Goal: Task Accomplishment & Management: Complete application form

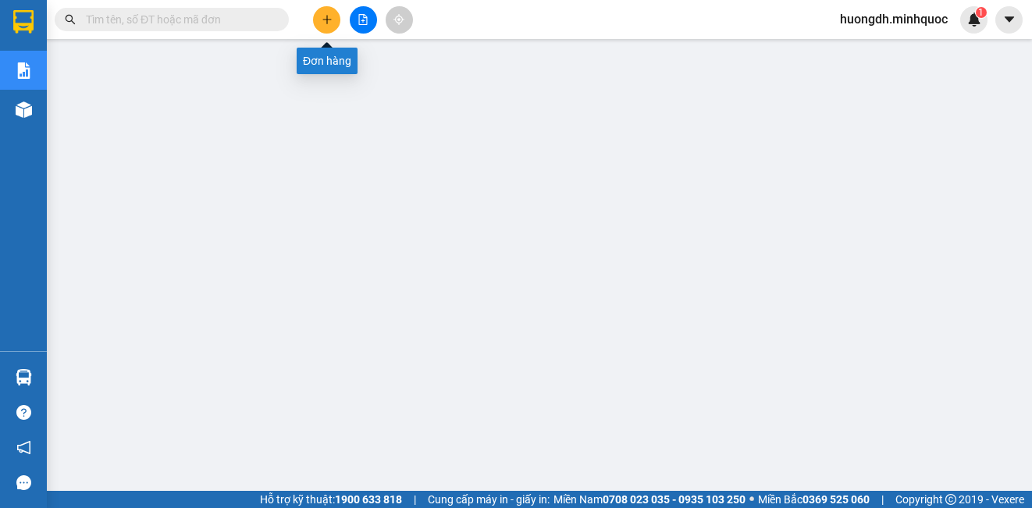
click at [325, 15] on icon "plus" at bounding box center [327, 19] width 11 height 11
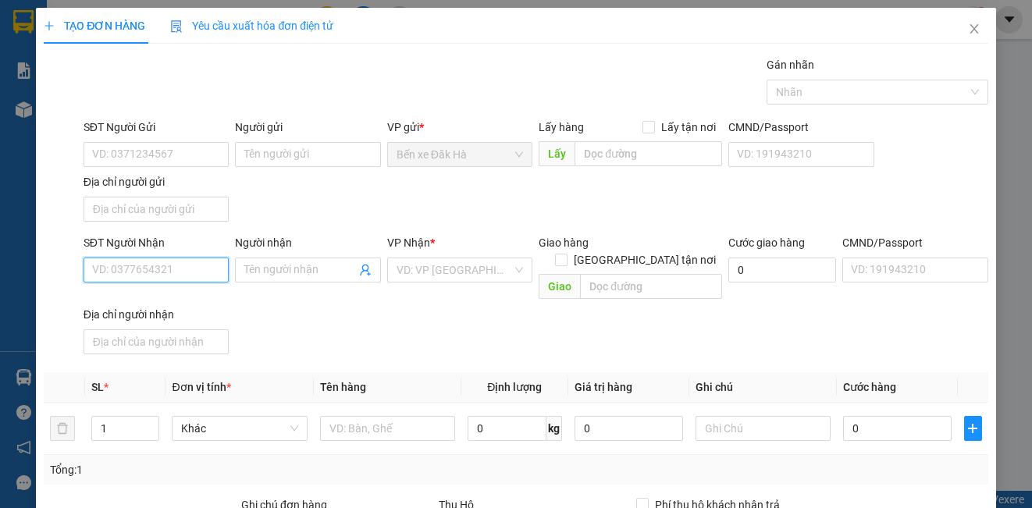
click at [125, 272] on input "SĐT Người Nhận" at bounding box center [156, 270] width 145 height 25
click at [135, 155] on input "SĐT Người Gửi" at bounding box center [156, 154] width 145 height 25
type input "0965436897"
click at [156, 277] on input "SĐT Người Nhận" at bounding box center [156, 270] width 145 height 25
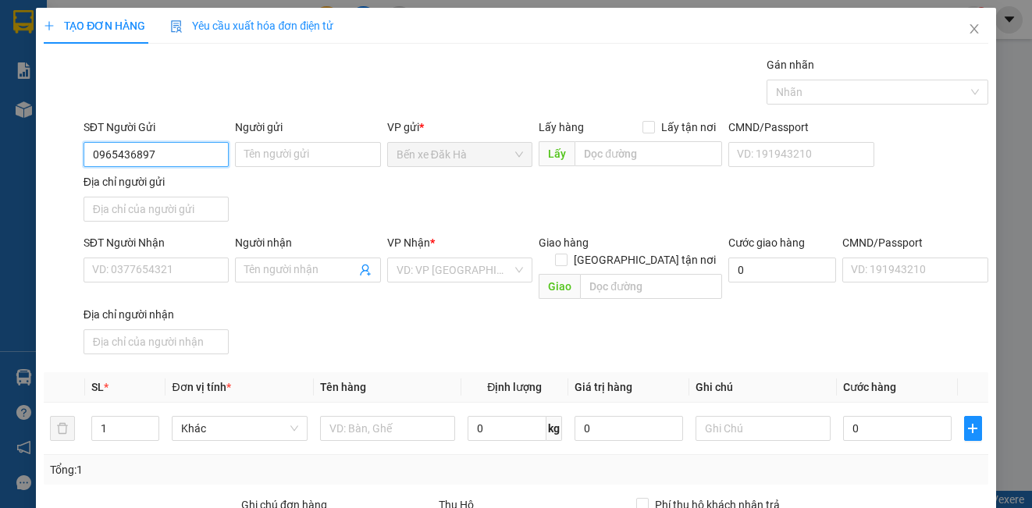
drag, startPoint x: 88, startPoint y: 148, endPoint x: 68, endPoint y: 151, distance: 20.4
click at [68, 151] on div "SĐT Người Gửi 0965436897 0965436897 Người gửi Tên người gửi VP gửi * Bến xe Đăk…" at bounding box center [515, 173] width 947 height 109
click at [132, 263] on input "SĐT Người Nhận" at bounding box center [156, 270] width 145 height 25
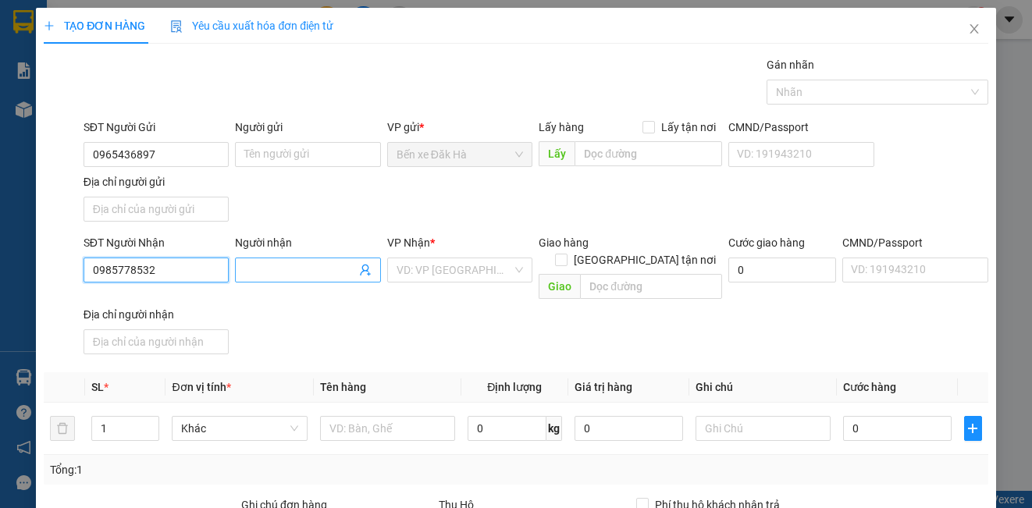
type input "0985778532"
click at [283, 272] on input "Người nhận" at bounding box center [299, 269] width 111 height 17
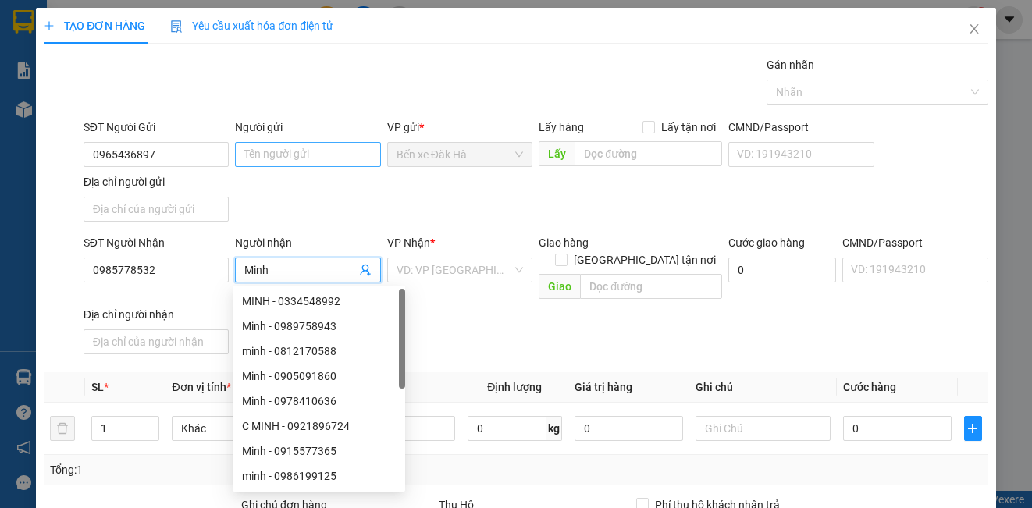
type input "Minh"
click at [271, 151] on input "Người gửi" at bounding box center [307, 154] width 145 height 25
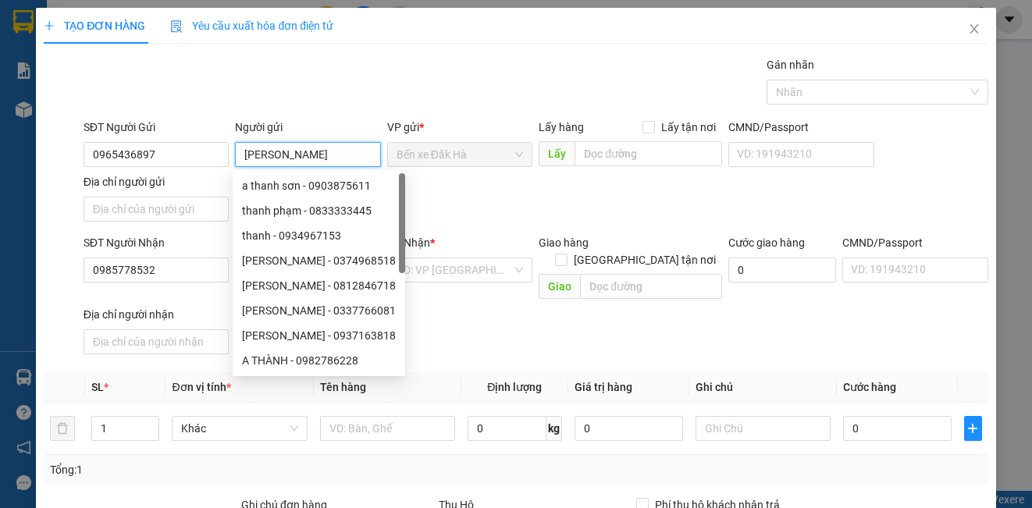
type input "[PERSON_NAME]"
click at [468, 218] on div "SĐT Người Gửi 0965436897 Người gửi Thanh VP gửi * Bến xe Đăk Hà Lấy hàng Lấy tậ…" at bounding box center [535, 173] width 911 height 109
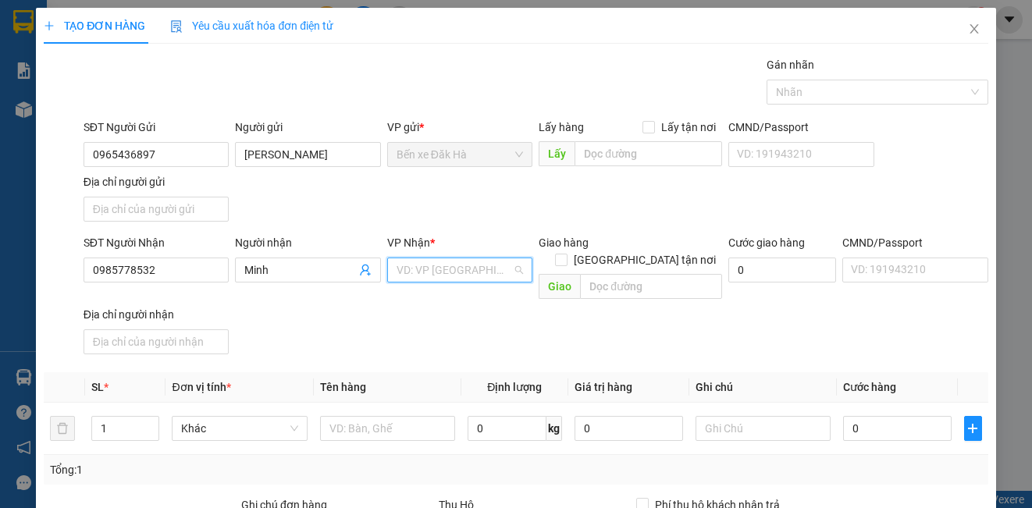
click at [496, 265] on input "search" at bounding box center [455, 269] width 116 height 23
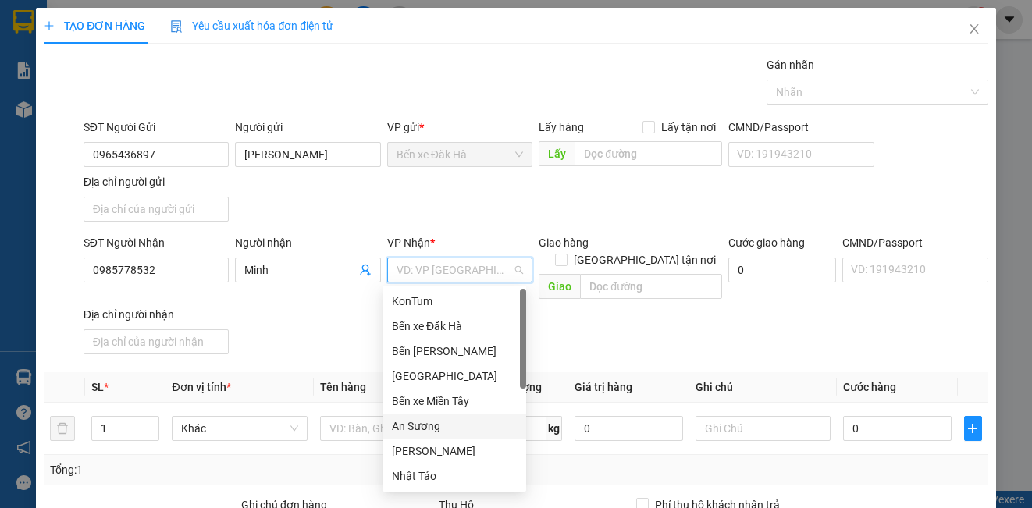
click at [441, 426] on div "An Sương" at bounding box center [454, 426] width 125 height 17
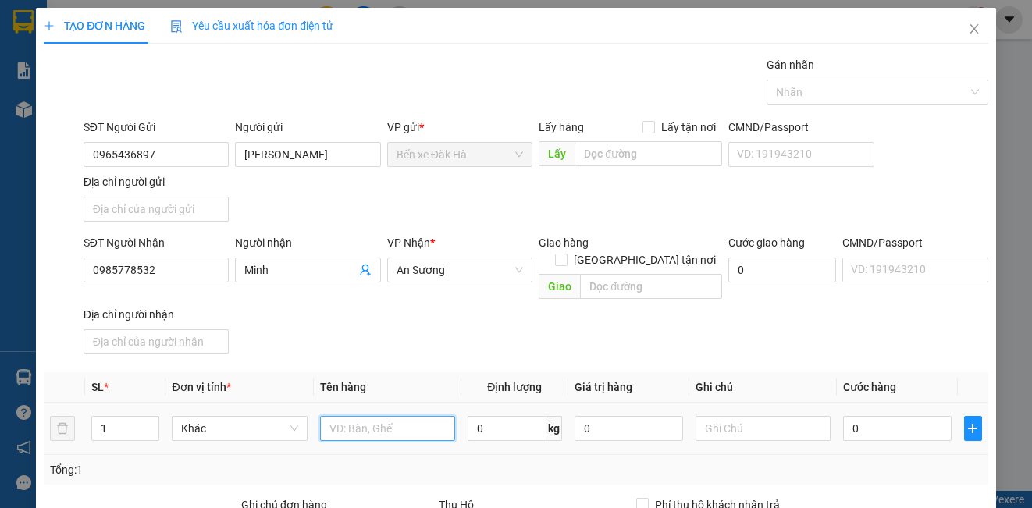
click at [358, 416] on input "text" at bounding box center [387, 428] width 135 height 25
type input "kiện"
click at [864, 418] on input "0" at bounding box center [897, 428] width 108 height 25
type input "1"
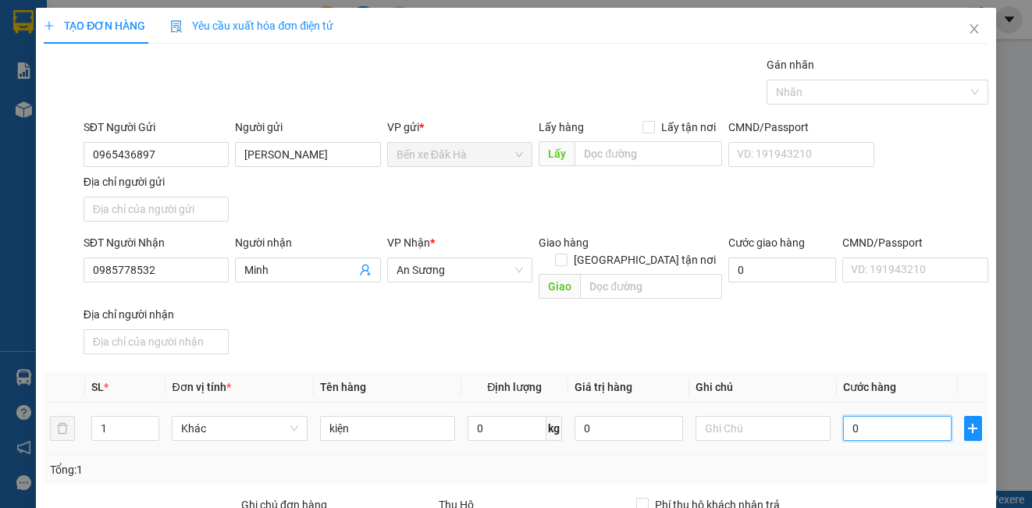
type input "1"
type input "10"
type input "100"
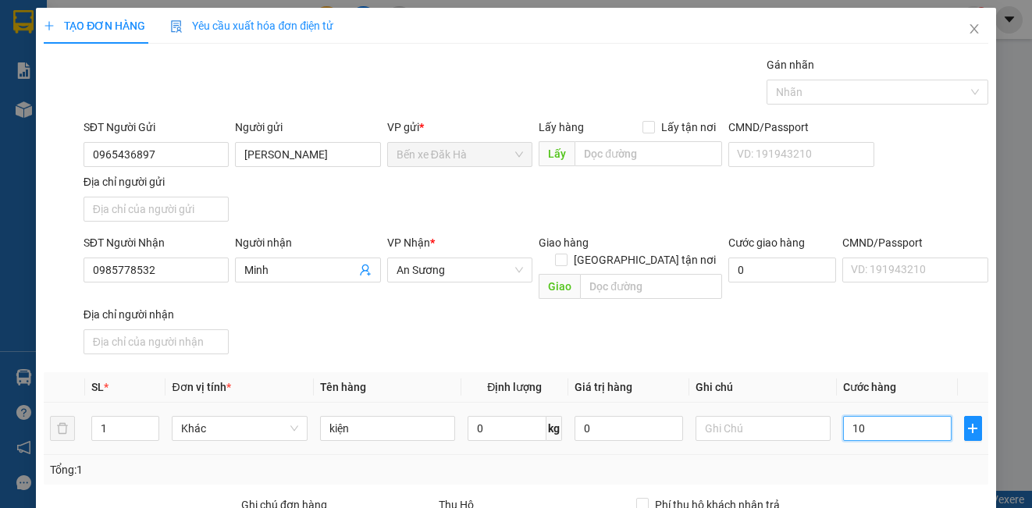
type input "100"
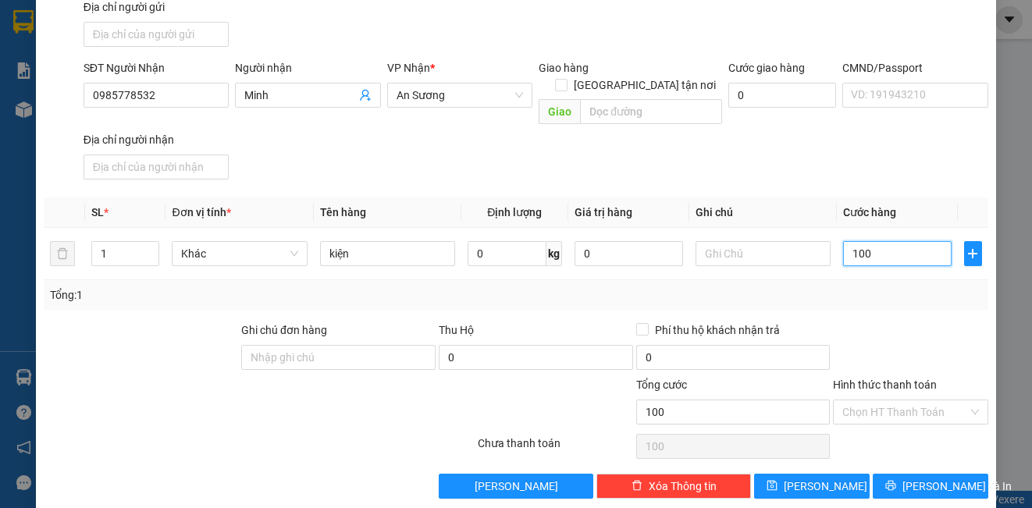
scroll to position [179, 0]
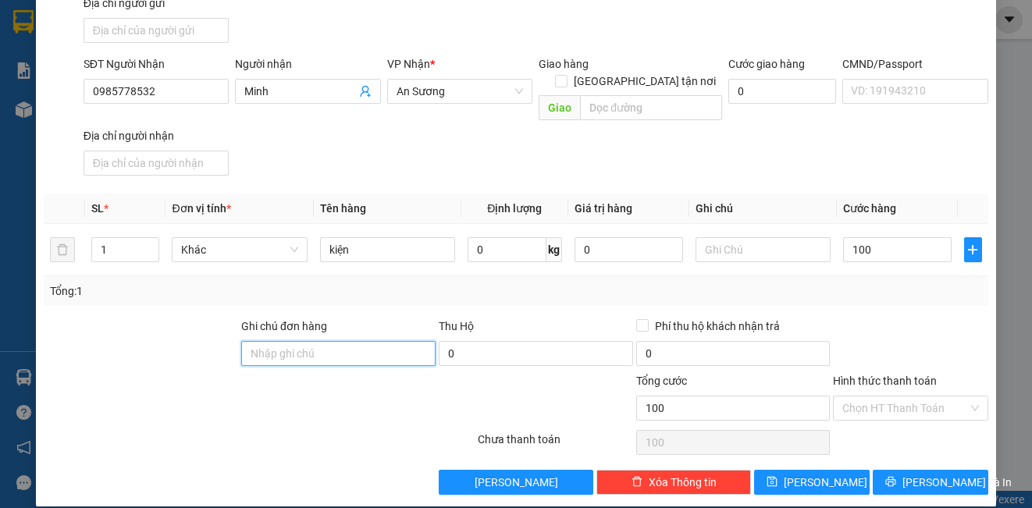
type input "100.000"
click at [300, 341] on input "Ghi chú đơn hàng" at bounding box center [338, 353] width 194 height 25
type input "DH"
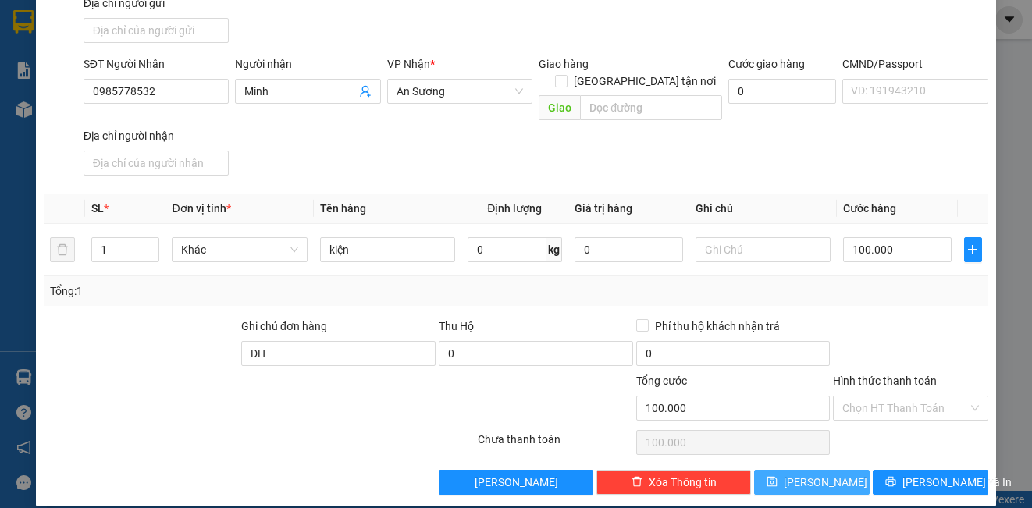
click at [816, 474] on span "[PERSON_NAME]" at bounding box center [826, 482] width 84 height 17
type input "0"
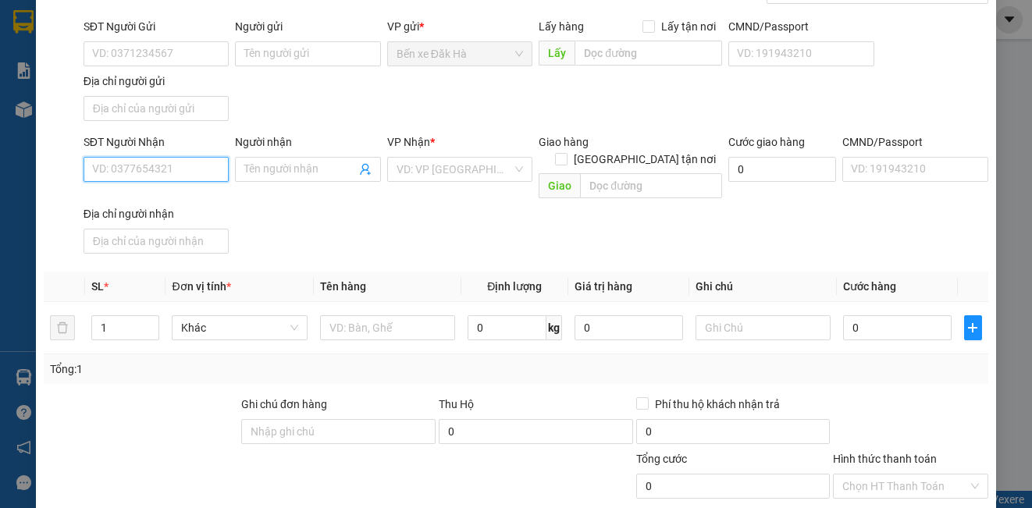
click at [178, 173] on input "SĐT Người Nhận" at bounding box center [156, 169] width 145 height 25
click at [190, 205] on div "0355658675 - [PERSON_NAME]" at bounding box center [169, 200] width 154 height 17
type input "0355658675"
type input "[PERSON_NAME]"
type input "0355658675"
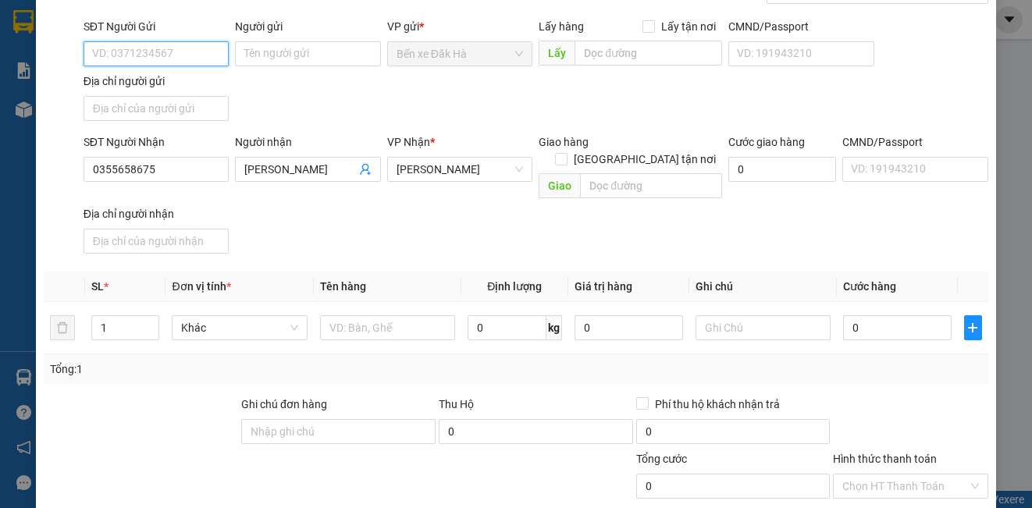
click at [155, 52] on input "SĐT Người Gửi" at bounding box center [156, 53] width 145 height 25
click at [161, 55] on input "SĐT Người Gửi" at bounding box center [156, 53] width 145 height 25
click at [169, 53] on input "035" at bounding box center [156, 53] width 145 height 25
click at [168, 53] on input "0354875" at bounding box center [156, 53] width 145 height 25
click at [165, 80] on div "0354875479 - Hoà" at bounding box center [154, 84] width 125 height 17
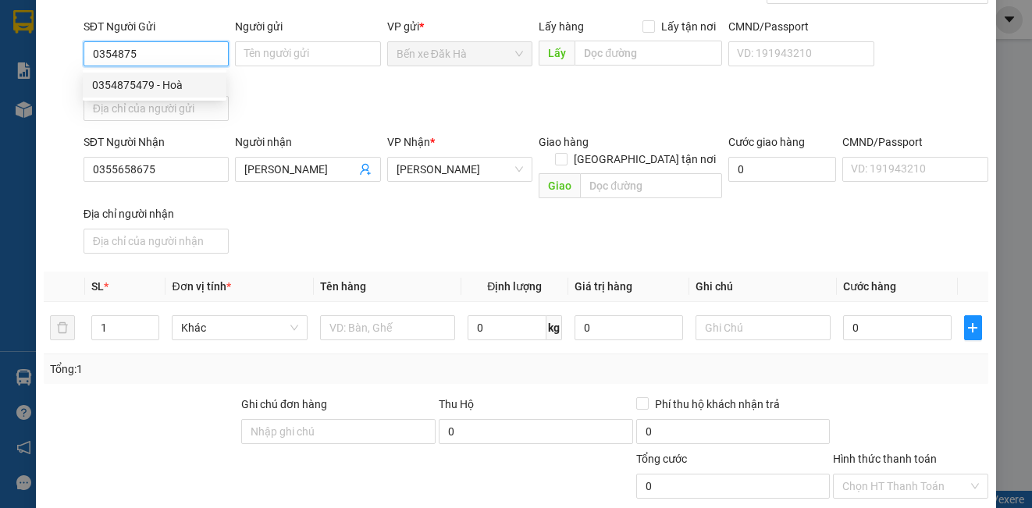
type input "0354875479"
type input "Hoà"
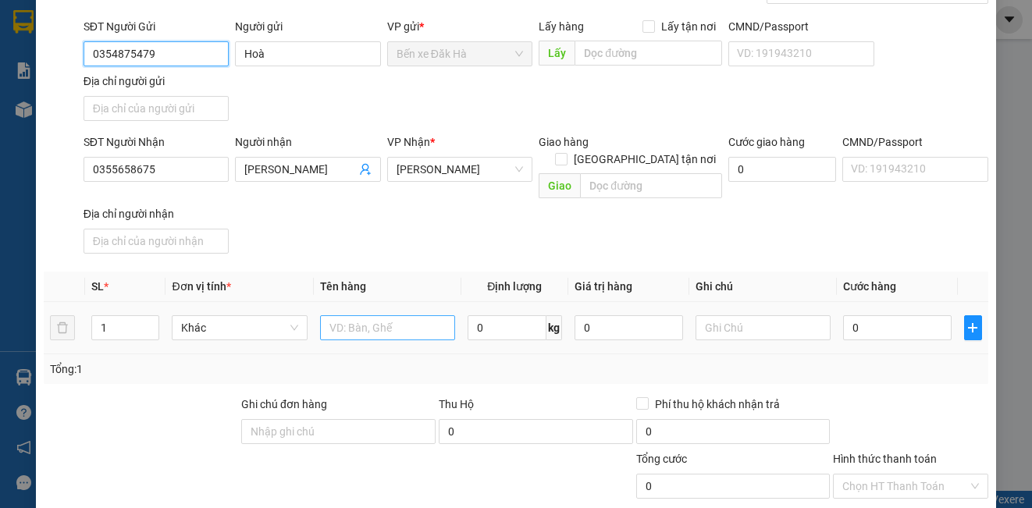
type input "0354875479"
click at [394, 315] on input "text" at bounding box center [387, 327] width 135 height 25
type input "Thùng"
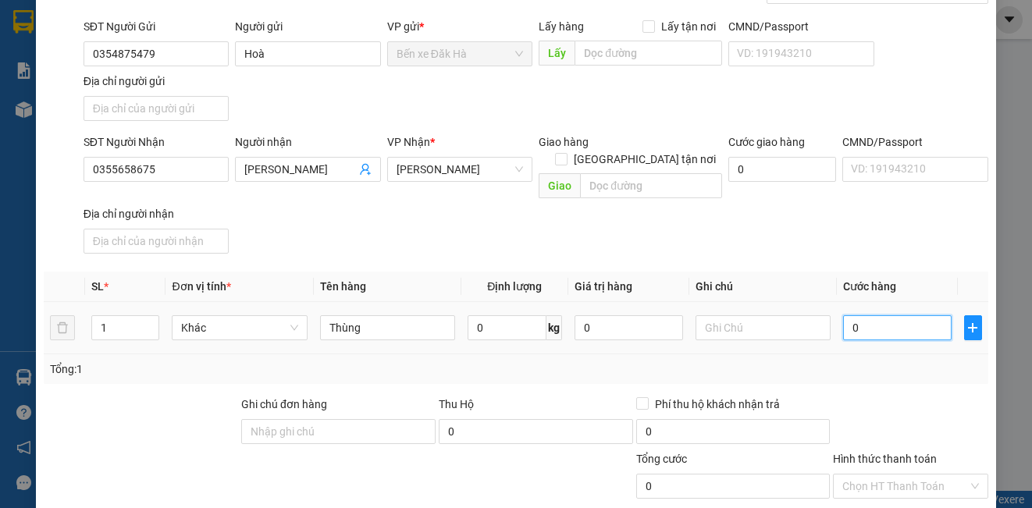
click at [890, 315] on input "0" at bounding box center [897, 327] width 108 height 25
type input "5"
type input "50"
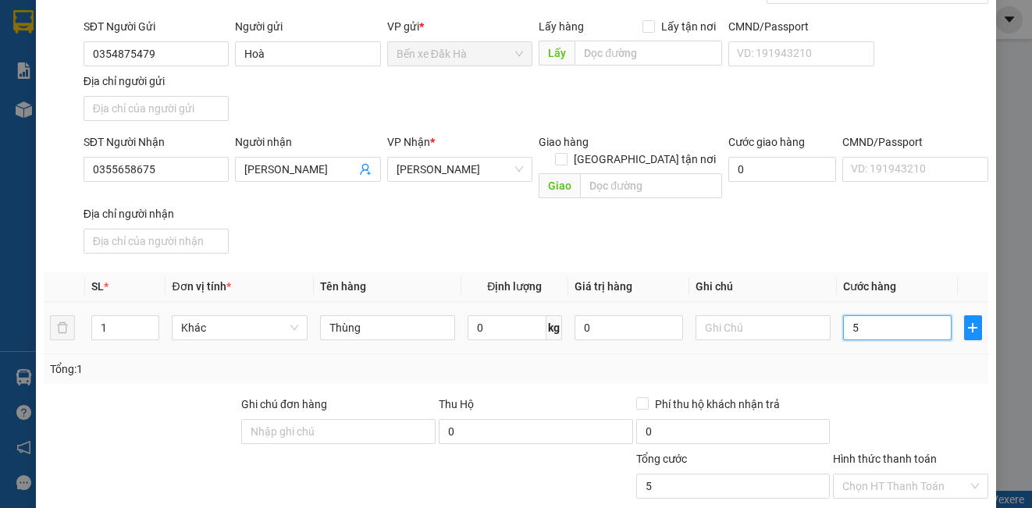
type input "50"
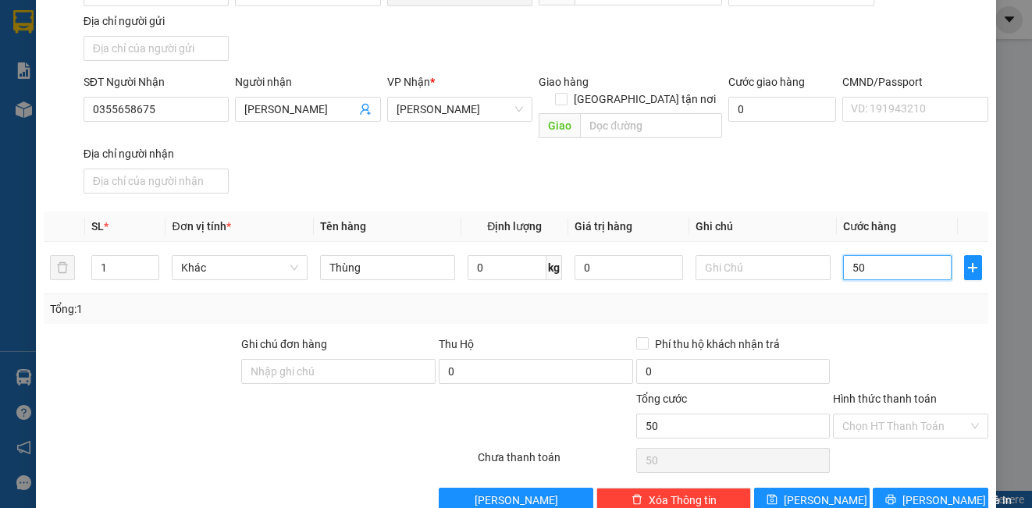
scroll to position [179, 0]
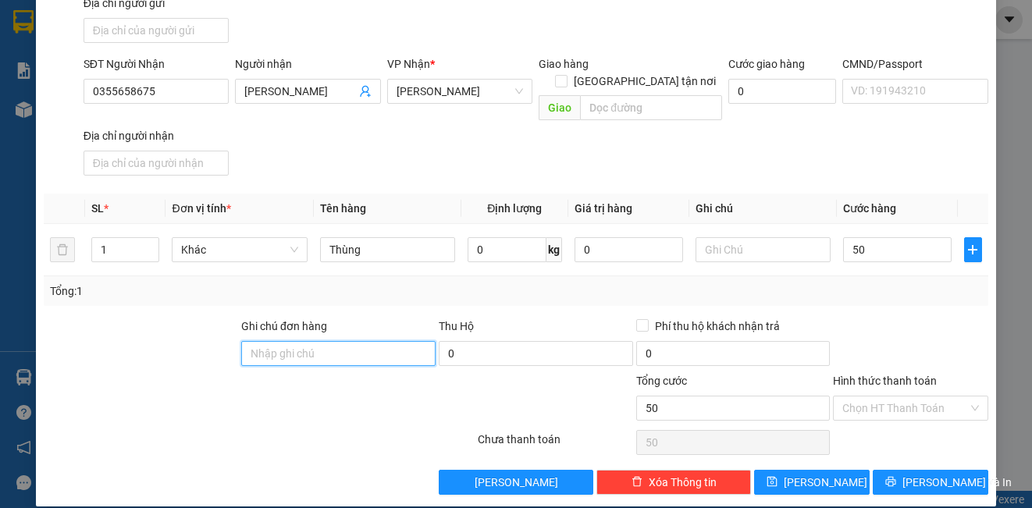
type input "50.000"
click at [347, 341] on input "Ghi chú đơn hàng" at bounding box center [338, 353] width 194 height 25
type input "dh"
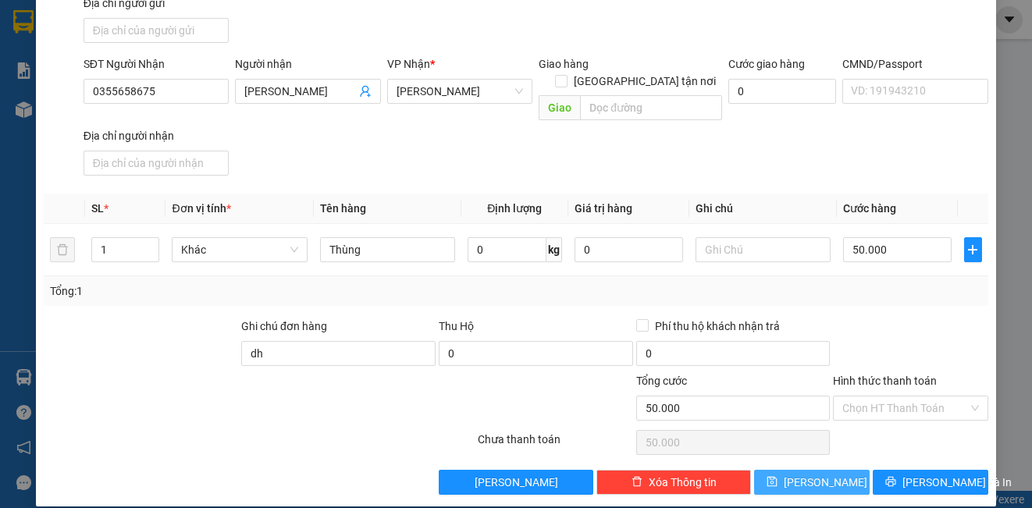
click at [806, 474] on span "[PERSON_NAME]" at bounding box center [826, 482] width 84 height 17
type input "0"
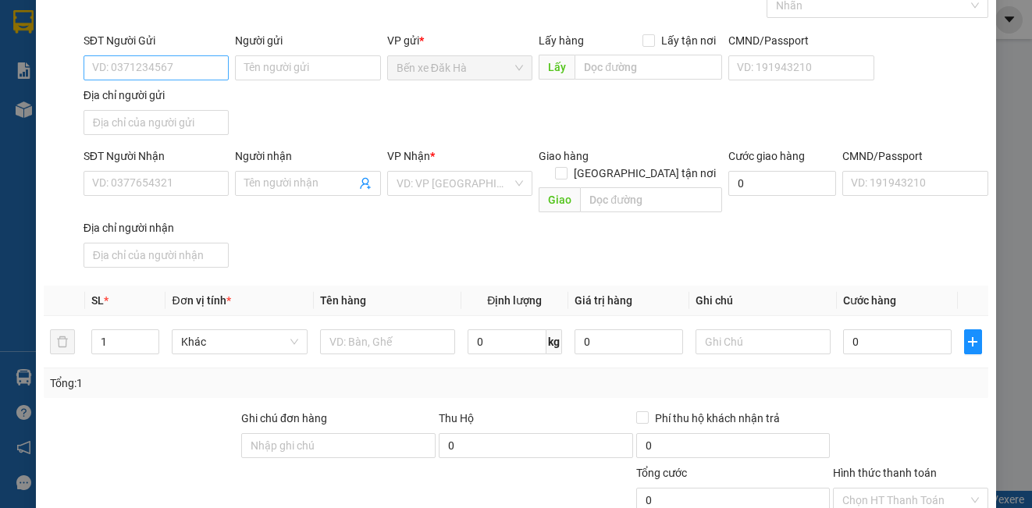
scroll to position [0, 0]
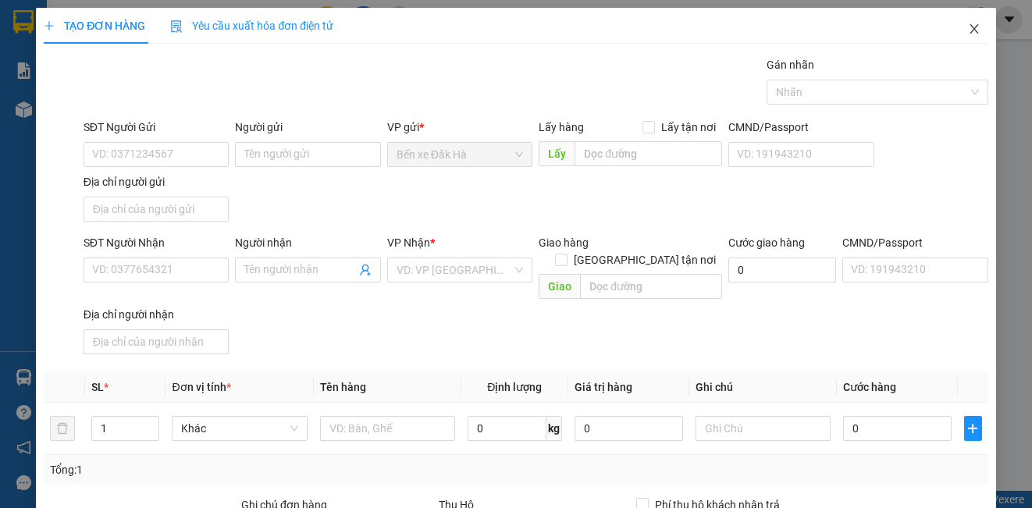
click at [968, 28] on icon "close" at bounding box center [974, 29] width 12 height 12
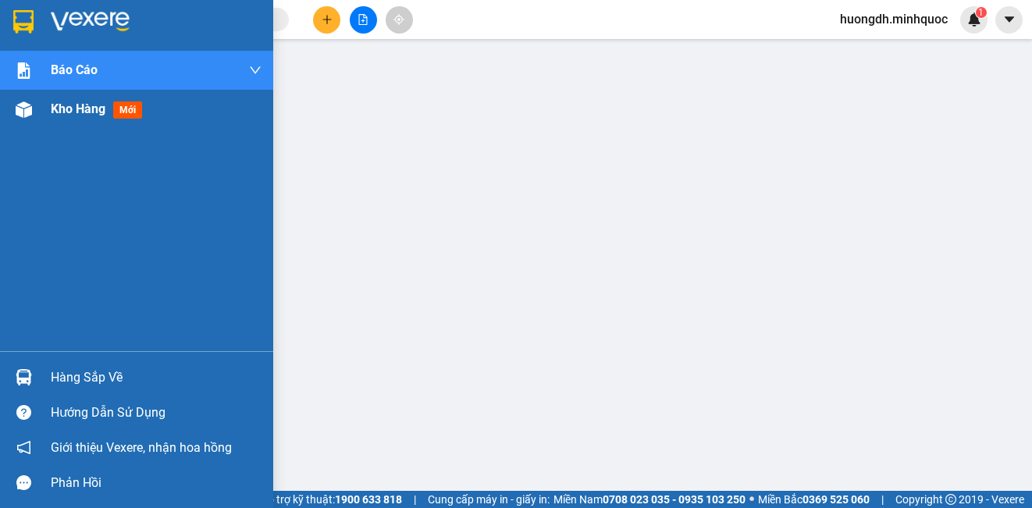
click at [20, 117] on img at bounding box center [24, 109] width 16 height 16
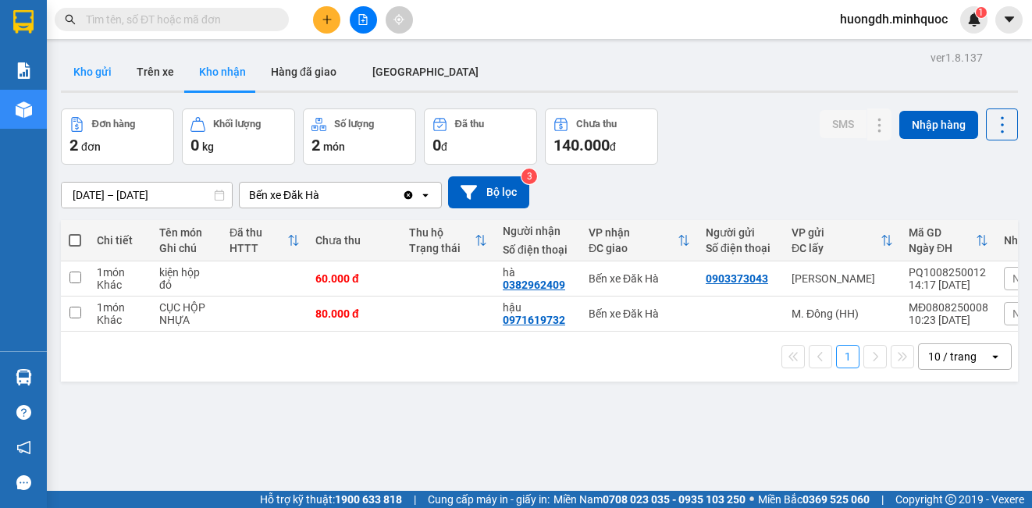
click at [80, 75] on button "Kho gửi" at bounding box center [92, 71] width 63 height 37
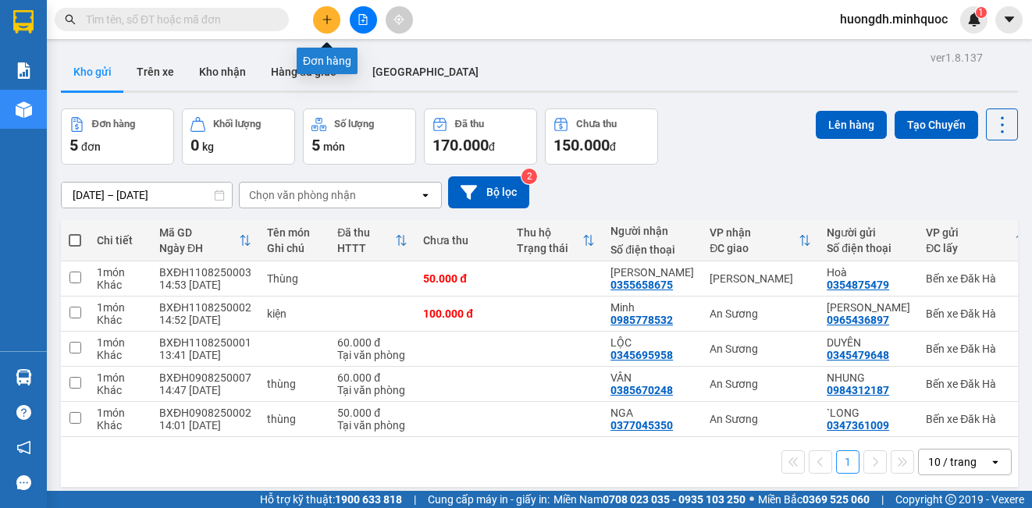
click at [329, 20] on icon "plus" at bounding box center [327, 19] width 11 height 11
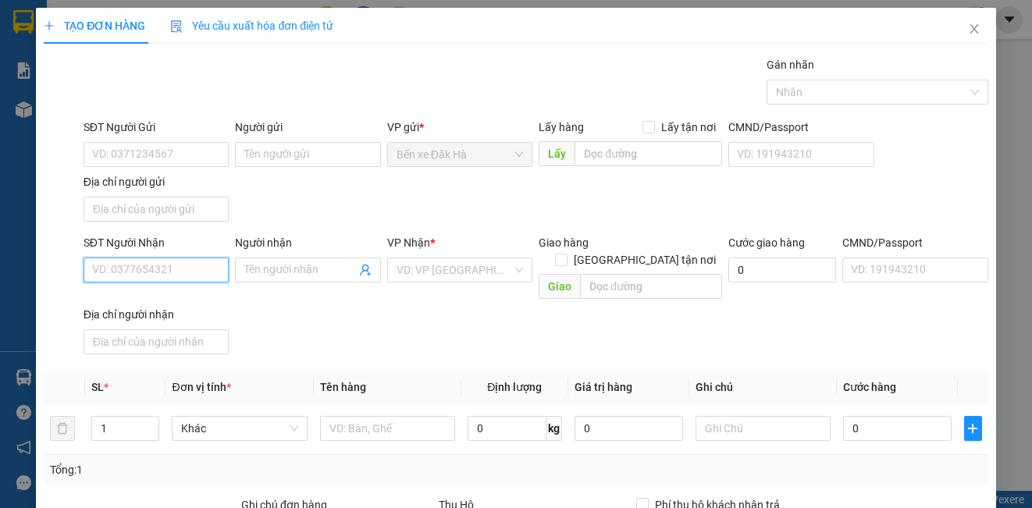
click at [187, 271] on input "SĐT Người Nhận" at bounding box center [156, 270] width 145 height 25
type input "0904409177"
click at [286, 270] on input "Người nhận" at bounding box center [299, 269] width 111 height 17
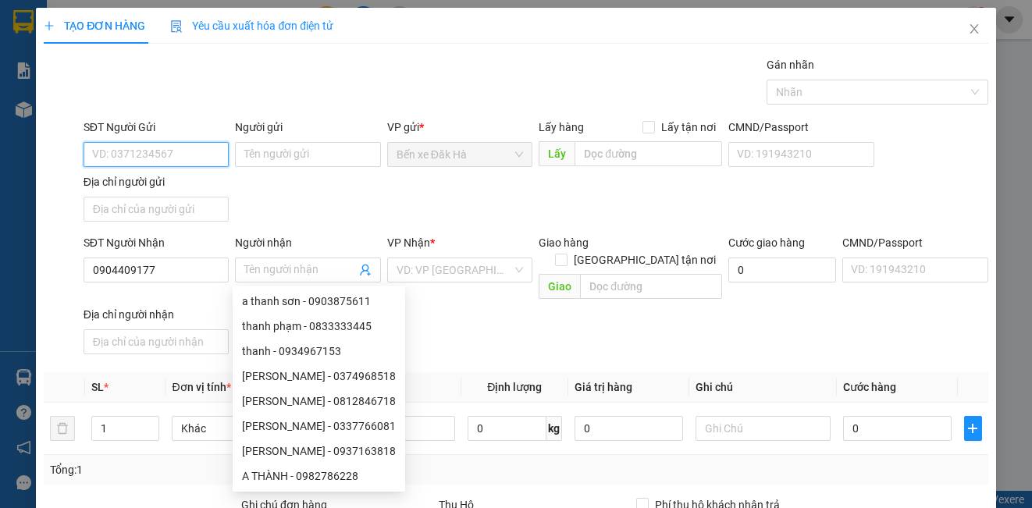
click at [145, 153] on input "SĐT Người Gửi" at bounding box center [156, 154] width 145 height 25
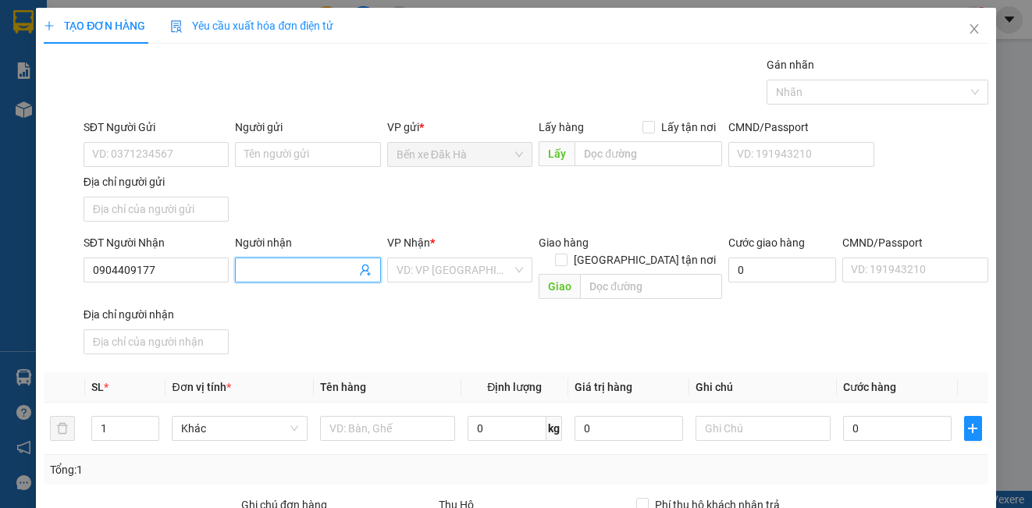
click at [293, 272] on input "Người nhận" at bounding box center [299, 269] width 111 height 17
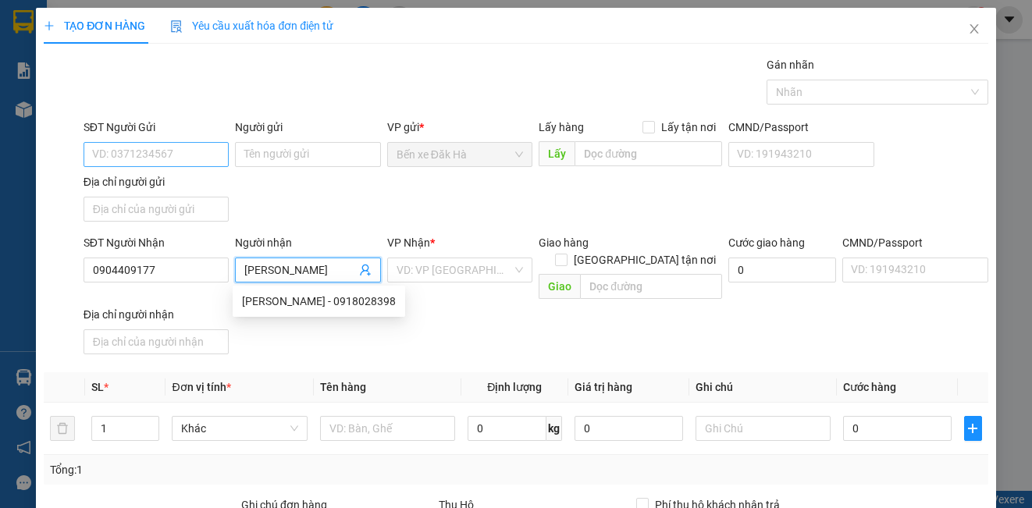
type input "[PERSON_NAME]"
click at [178, 148] on input "SĐT Người Gửi" at bounding box center [156, 154] width 145 height 25
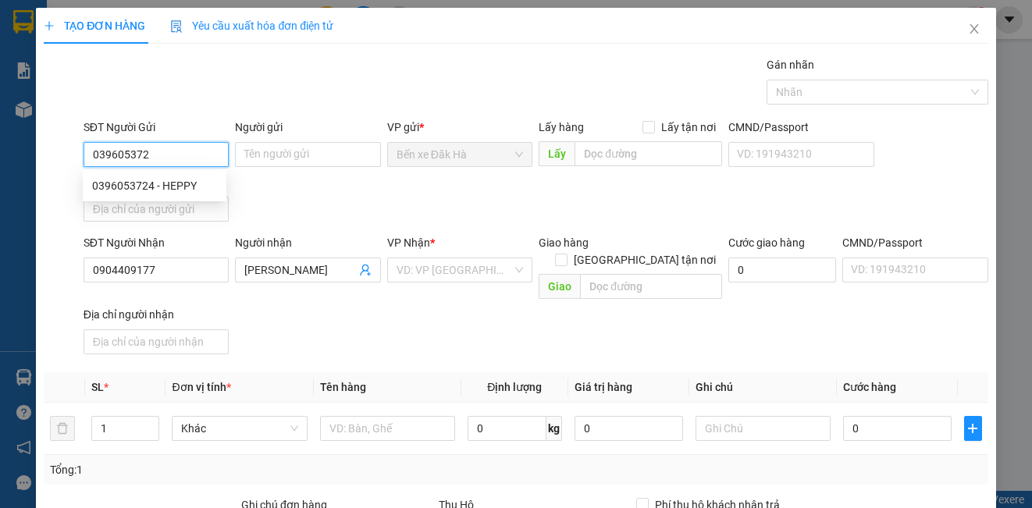
type input "0396053724"
click at [142, 183] on div "0396053724 - HEPPY" at bounding box center [154, 185] width 125 height 17
type input "HEPPY"
type input "0396053724"
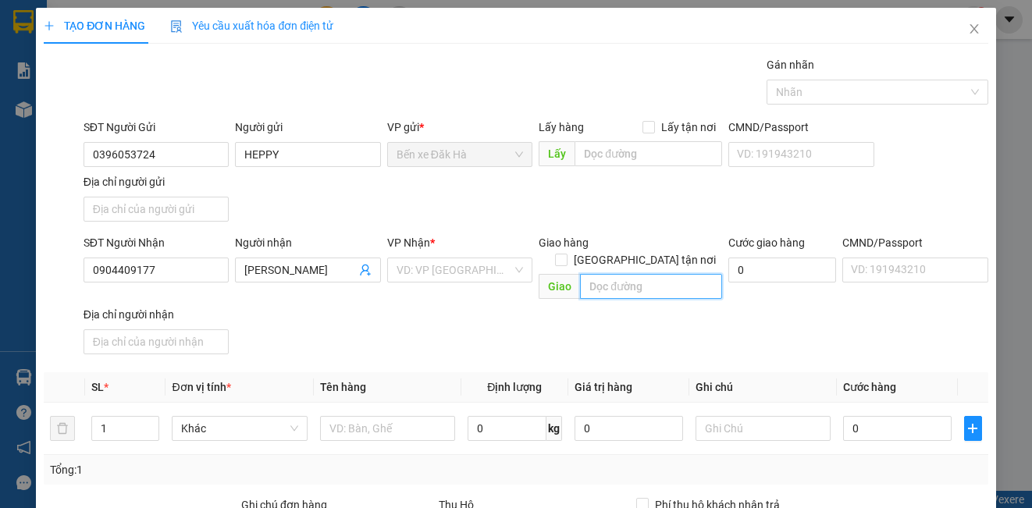
click at [631, 274] on input "text" at bounding box center [651, 286] width 142 height 25
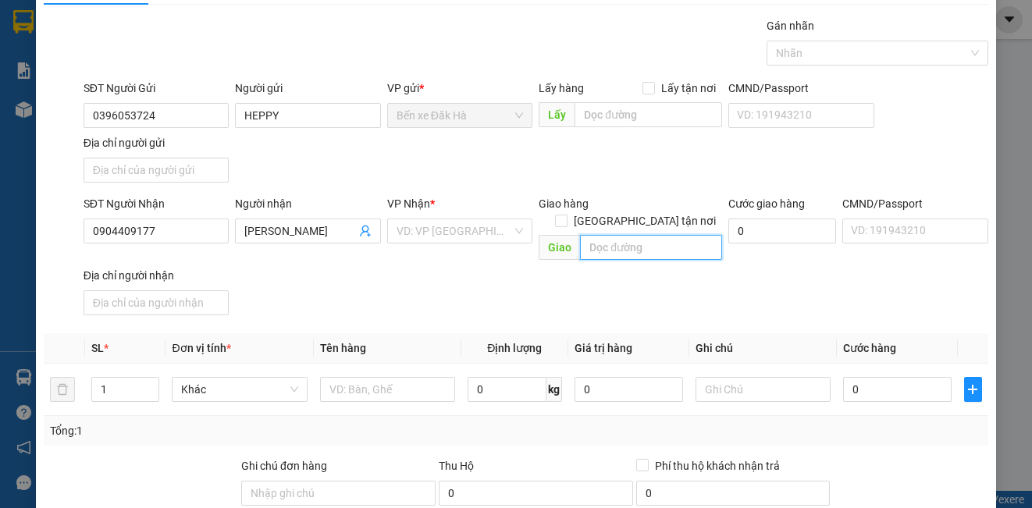
scroll to position [78, 0]
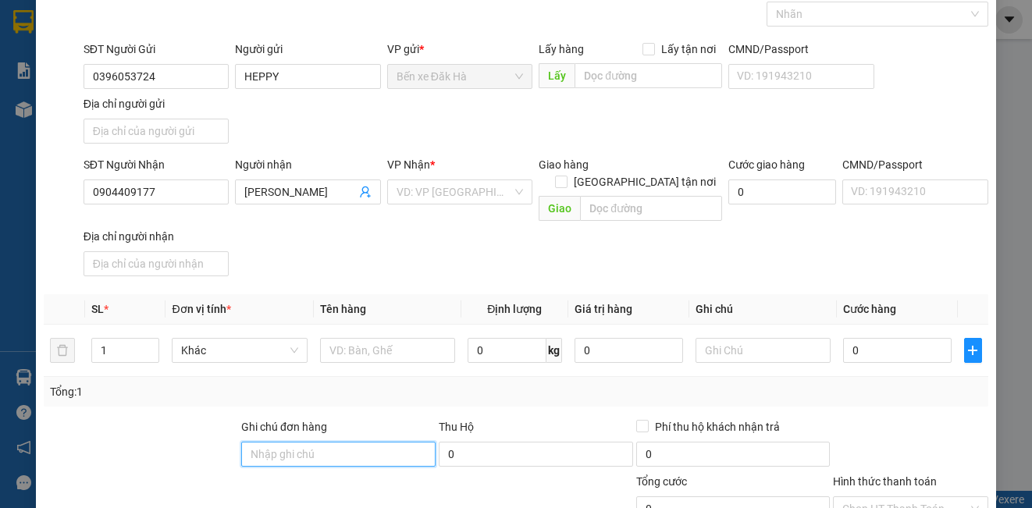
click at [342, 442] on input "Ghi chú đơn hàng" at bounding box center [338, 454] width 194 height 25
type input "gọi grap giúp e:77D3 KDC mega ruby Khang điền phú hưu q9"
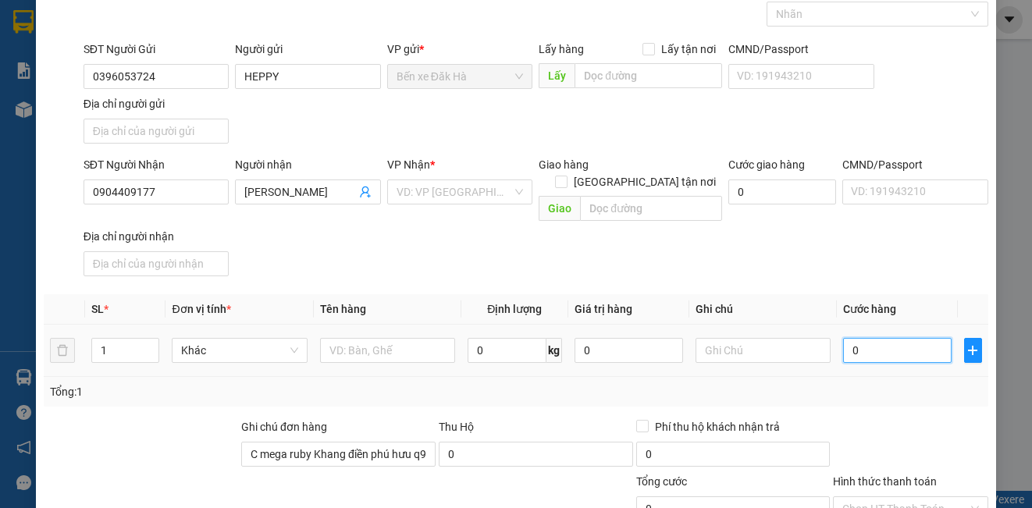
scroll to position [0, 0]
click at [866, 339] on input "0" at bounding box center [897, 350] width 108 height 25
type input "5"
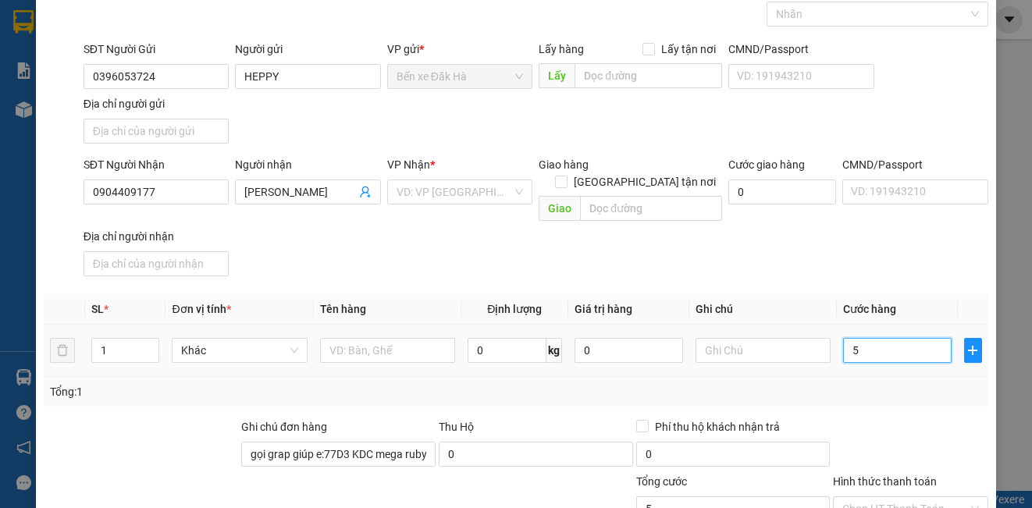
type input "50"
type input "50.000"
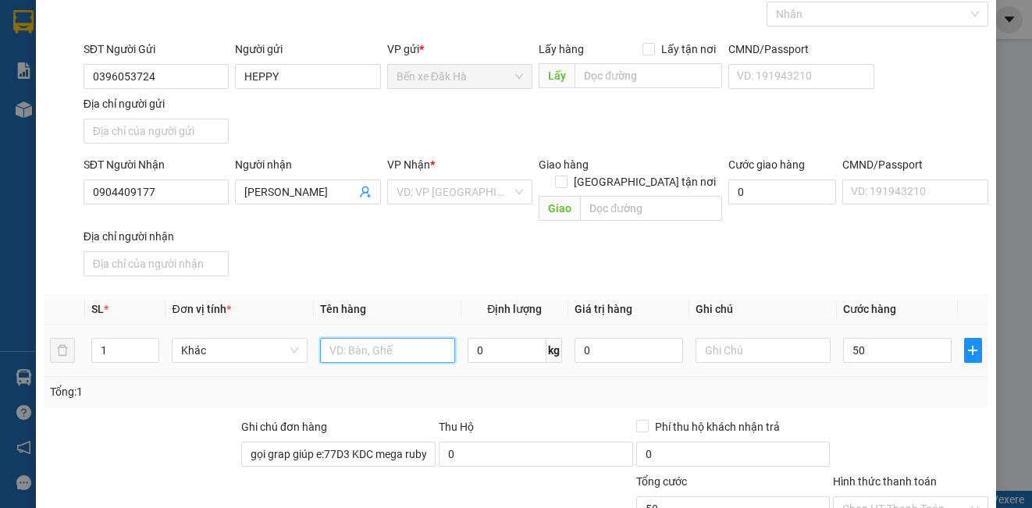
type input "50.000"
click at [367, 338] on input "text" at bounding box center [387, 350] width 135 height 25
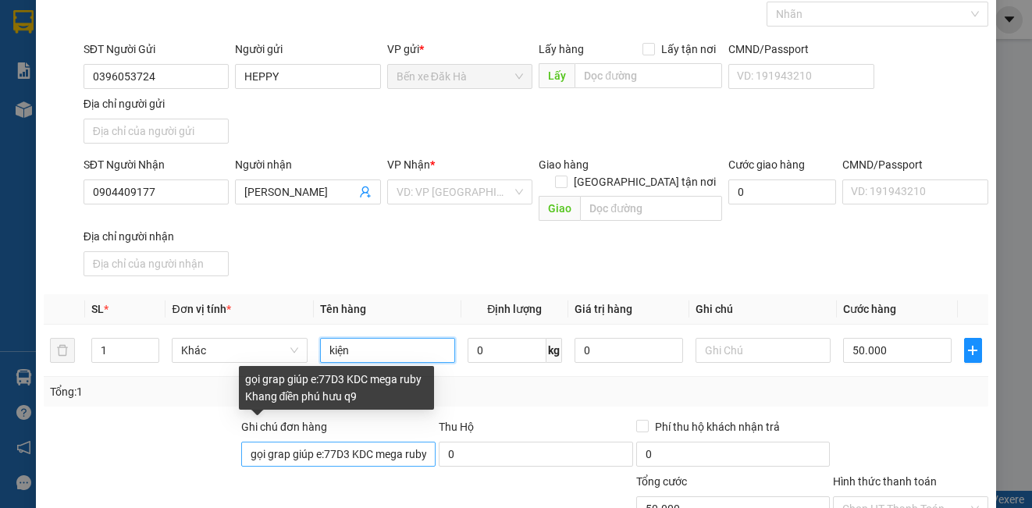
type input "kiện"
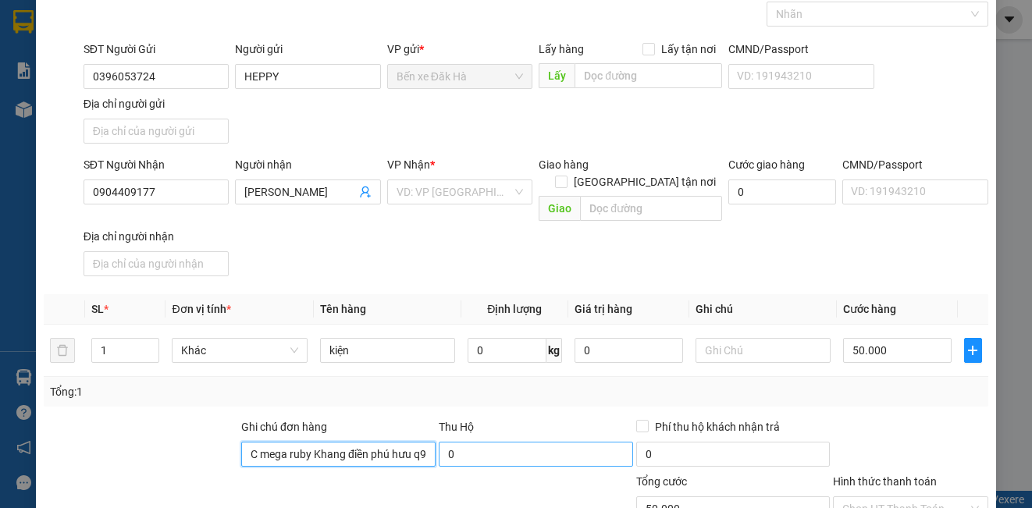
drag, startPoint x: 322, startPoint y: 435, endPoint x: 434, endPoint y: 439, distance: 111.7
click at [434, 439] on div "Ghi chú đơn hàng gọi grap giúp e:77D3 KDC mega ruby Khang điền phú hưu q9 Thu H…" at bounding box center [515, 445] width 947 height 55
drag, startPoint x: 510, startPoint y: 386, endPoint x: 370, endPoint y: 397, distance: 141.0
click at [370, 397] on div "Transit Pickup Surcharge Ids Transit Deliver Surcharge Ids Transit Deliver Surc…" at bounding box center [516, 286] width 944 height 617
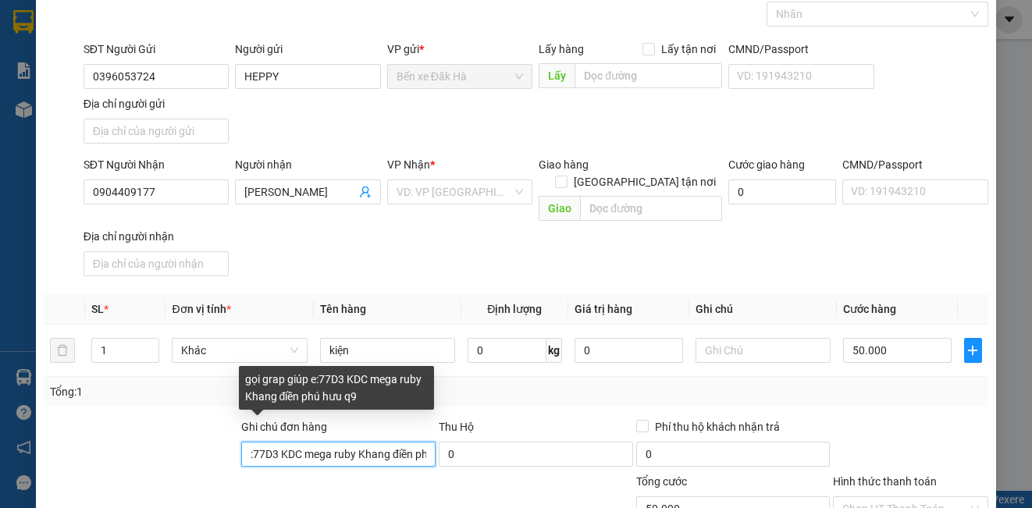
scroll to position [0, 123]
drag, startPoint x: 322, startPoint y: 437, endPoint x: 423, endPoint y: 440, distance: 100.7
click at [423, 442] on input "gọi grap giúp e:77D3 KDC mega ruby Khang điền phú hưu q9" at bounding box center [338, 454] width 194 height 25
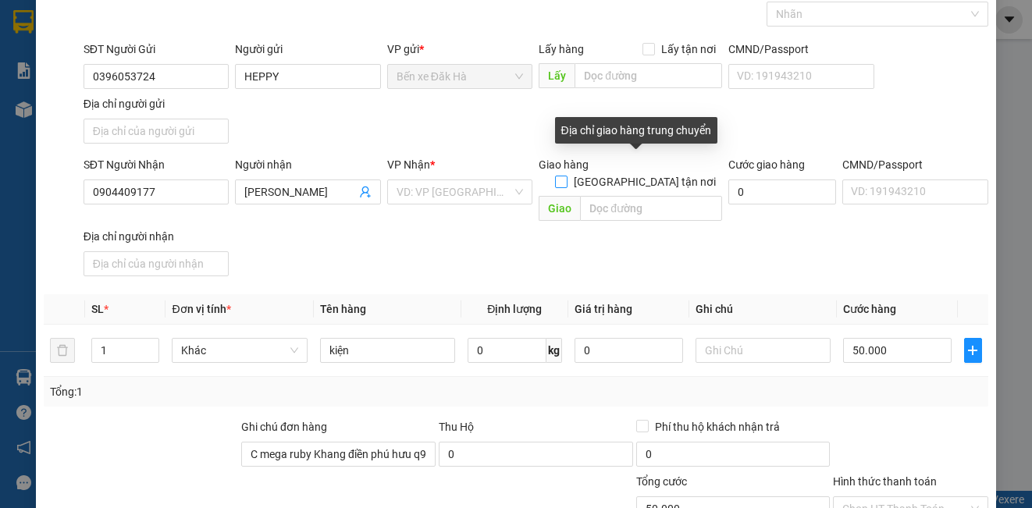
scroll to position [0, 0]
click at [566, 176] on input "[GEOGRAPHIC_DATA] tận nơi" at bounding box center [560, 181] width 11 height 11
checkbox input "true"
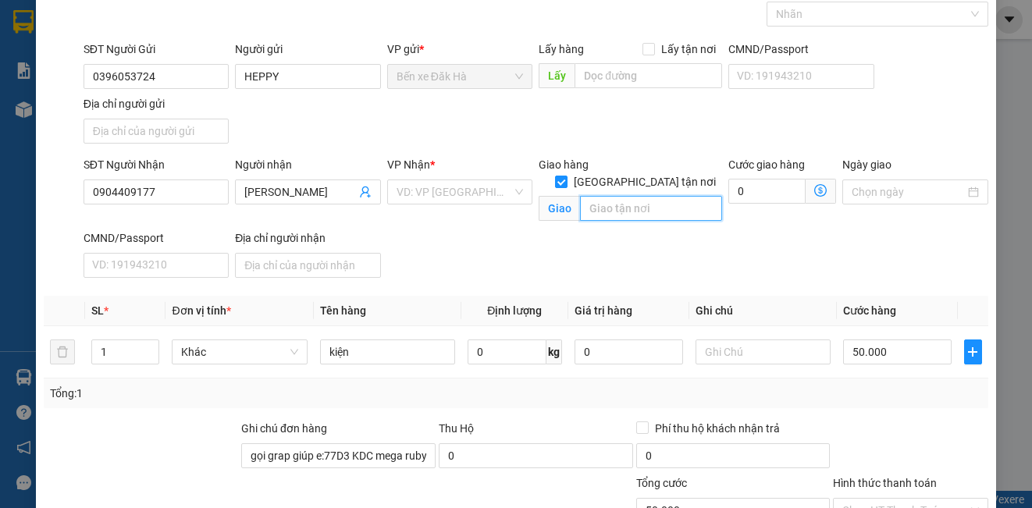
paste input ":77D3 KDC mega ruby Khang điền phú hưu q9"
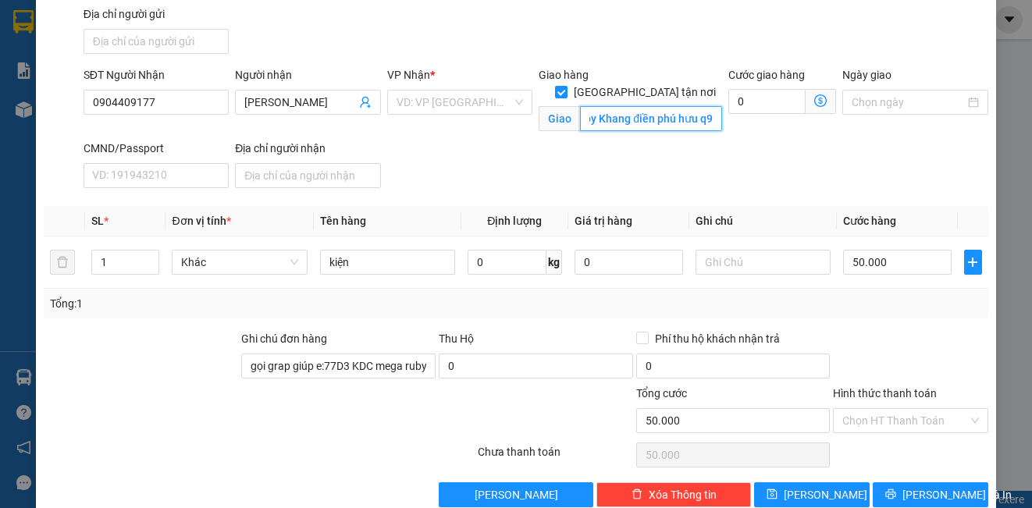
scroll to position [197, 0]
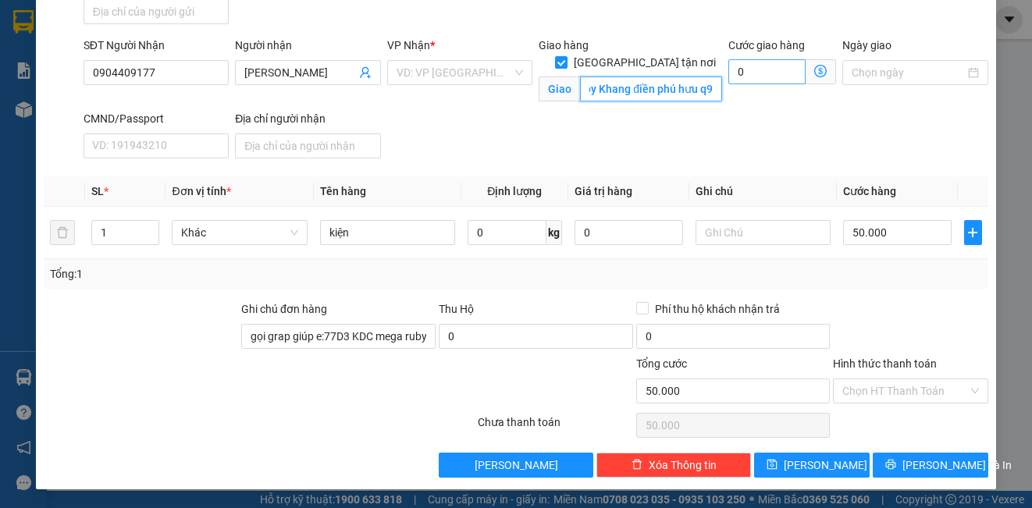
type input ":77D3 KDC mega ruby Khang điền phú hưu q9"
click at [777, 73] on input "0" at bounding box center [766, 71] width 77 height 25
type input "50.001"
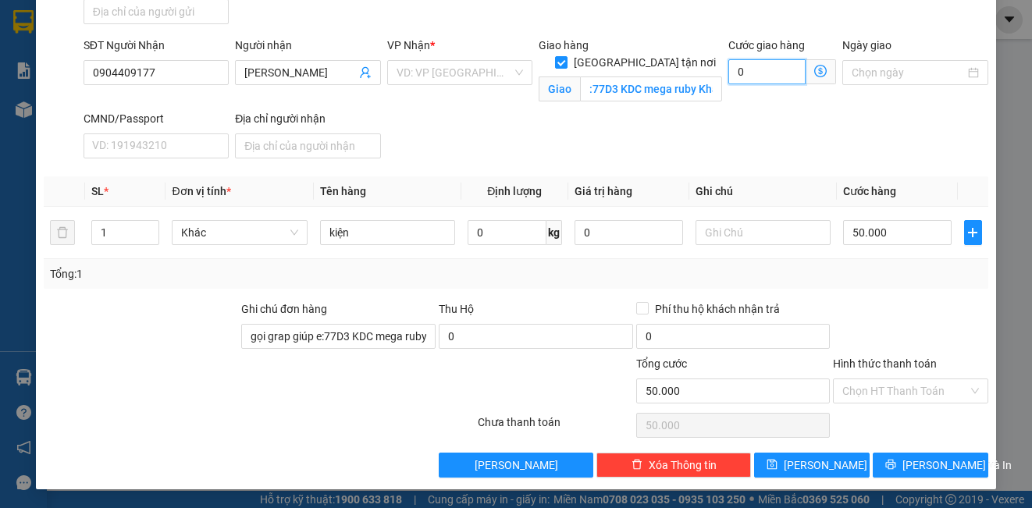
type input "1"
type input "50.012"
type input "120"
type input "50.120"
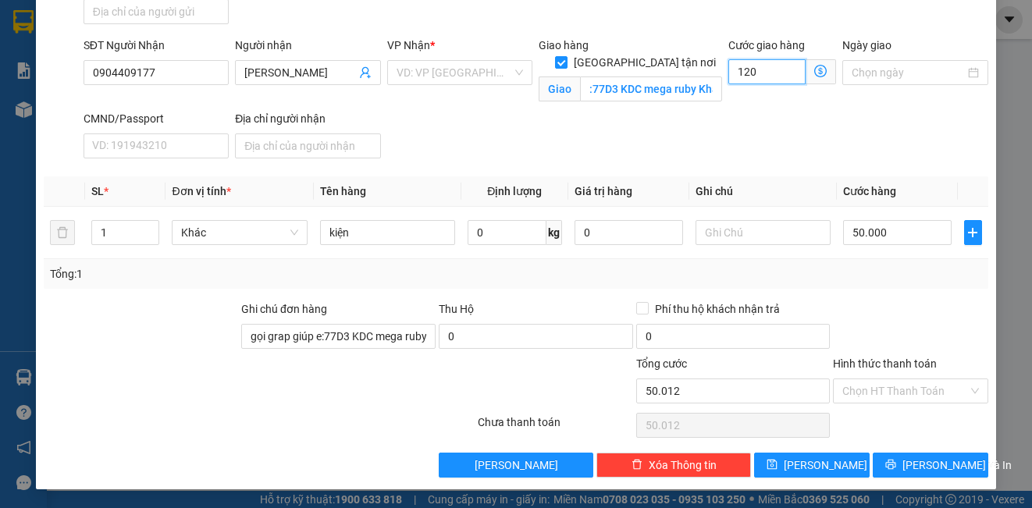
type input "50.120"
type input "120"
type input "170.000"
type input "120.000"
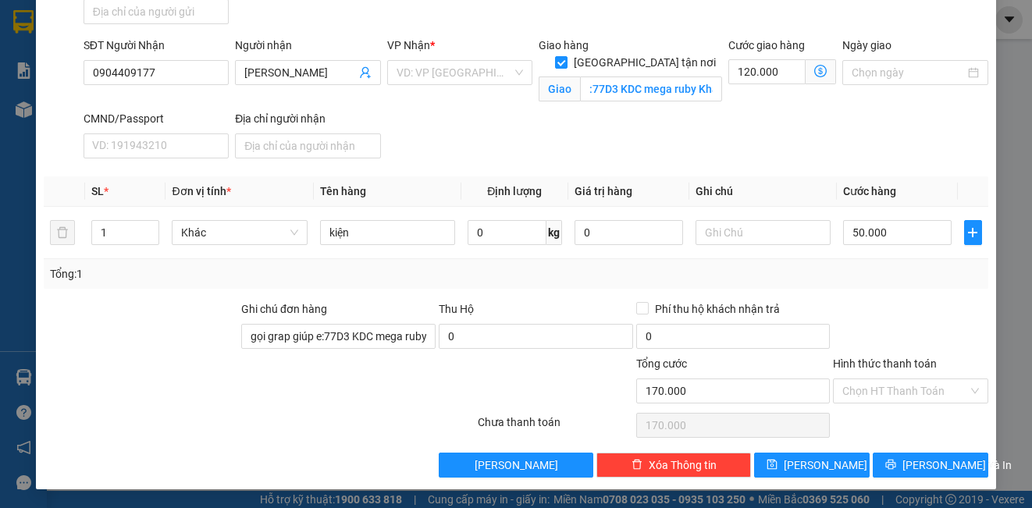
click at [626, 157] on div "SĐT Người Nhận 0904409177 Người nhận Hoàng Văn VP Nhận * VD: VP [GEOGRAPHIC_DAT…" at bounding box center [535, 101] width 911 height 128
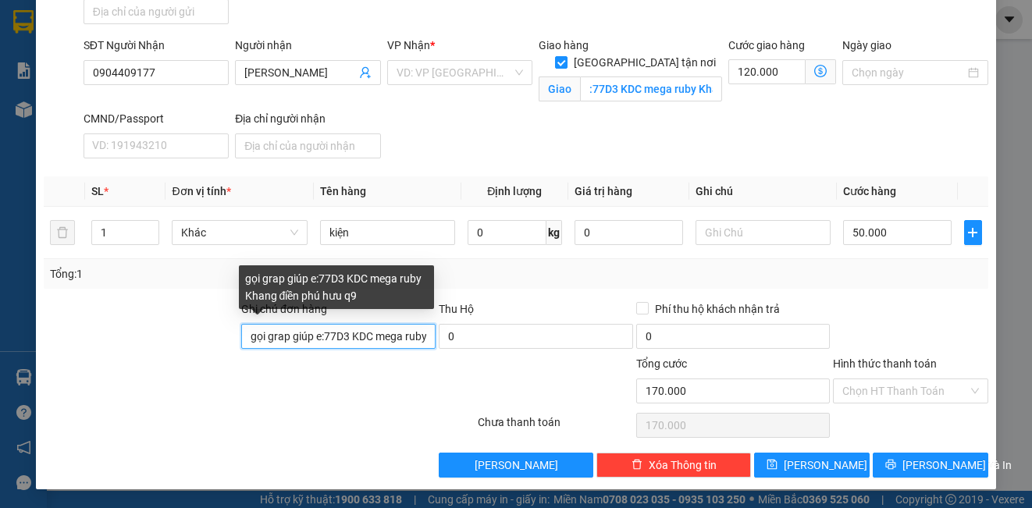
scroll to position [0, 123]
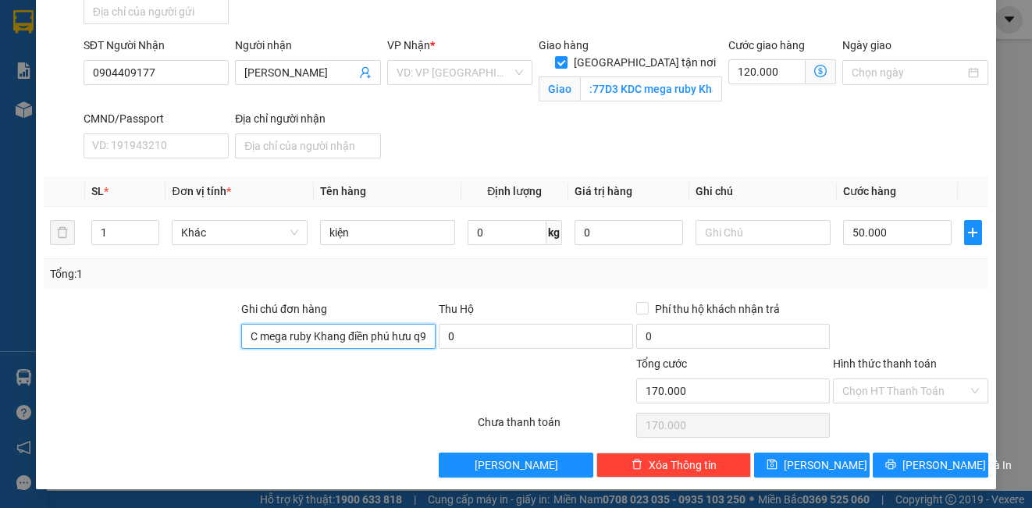
drag, startPoint x: 241, startPoint y: 336, endPoint x: 477, endPoint y: 368, distance: 237.9
click at [477, 368] on form "Ghi chú đơn hàng gọi grap giúp e:77D3 KDC mega ruby Khang điền phú hưu q9 Thu H…" at bounding box center [516, 355] width 944 height 109
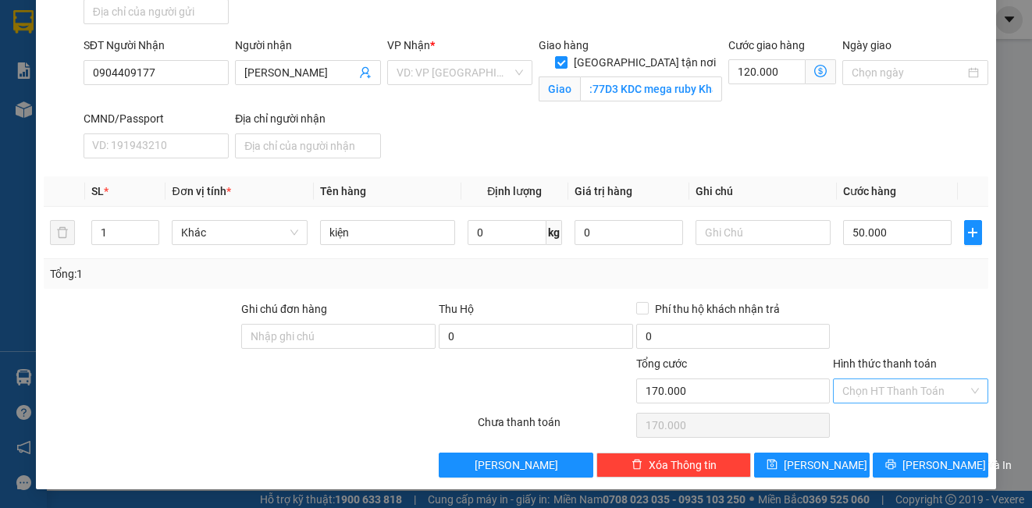
click at [845, 393] on input "Hình thức thanh toán" at bounding box center [904, 390] width 125 height 23
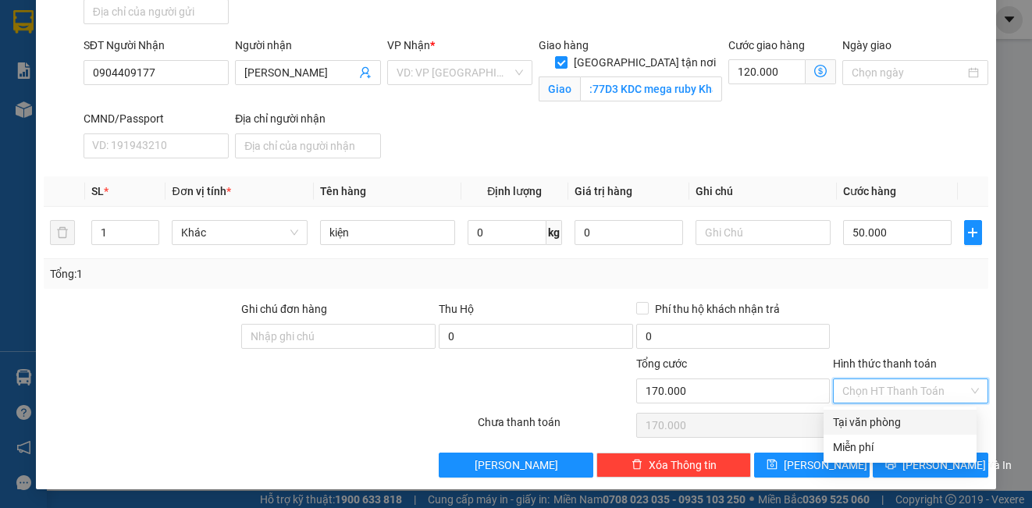
click at [868, 427] on div "Tại văn phòng" at bounding box center [900, 422] width 134 height 17
type input "0"
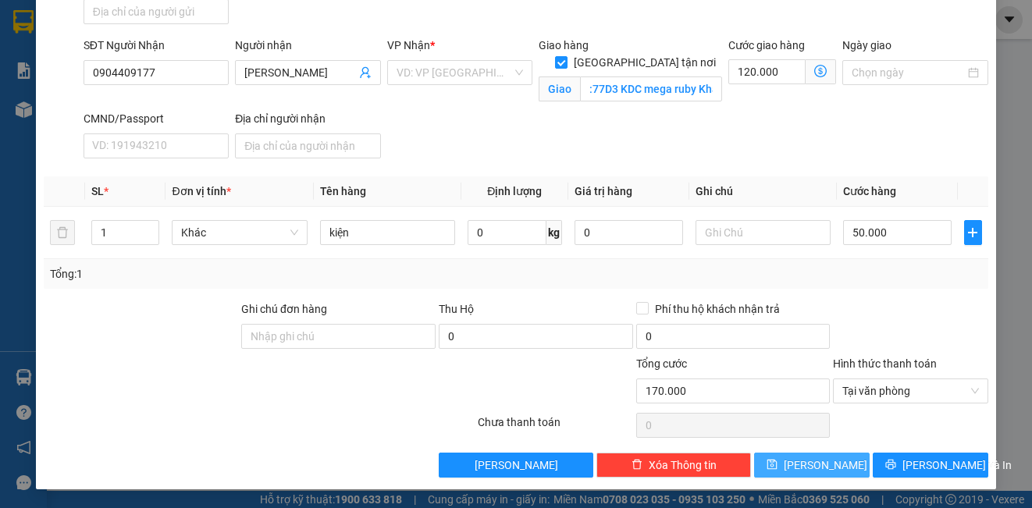
click at [840, 461] on button "[PERSON_NAME]" at bounding box center [812, 465] width 116 height 25
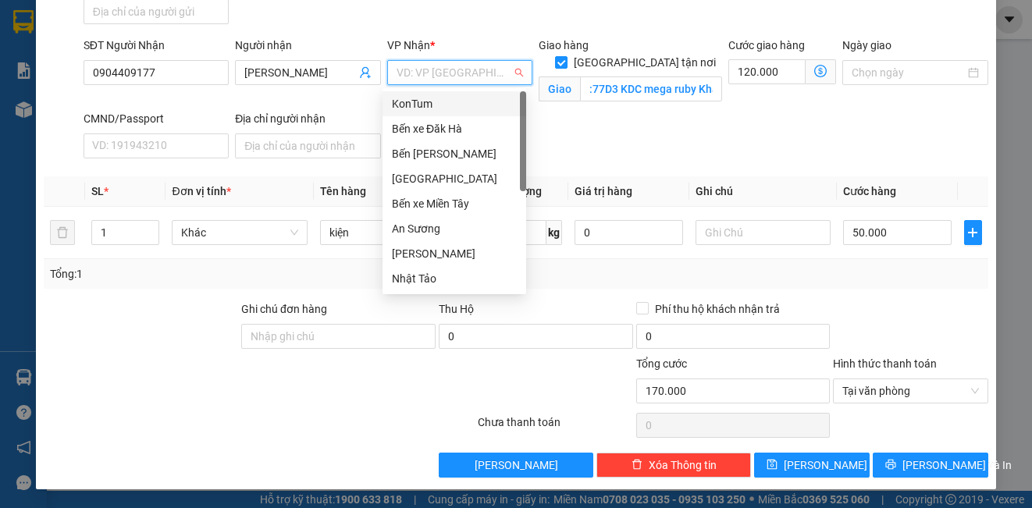
click at [451, 73] on input "search" at bounding box center [455, 72] width 116 height 23
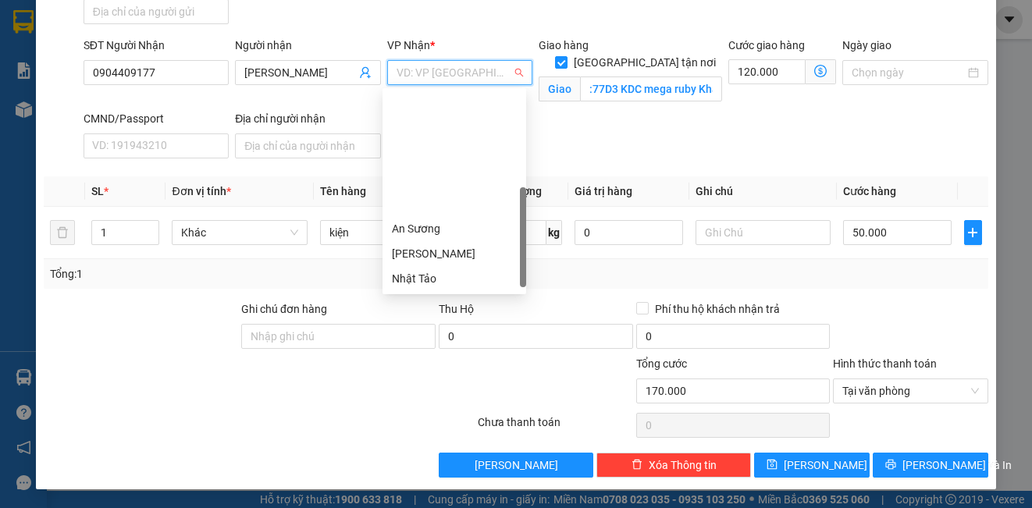
scroll to position [144, 0]
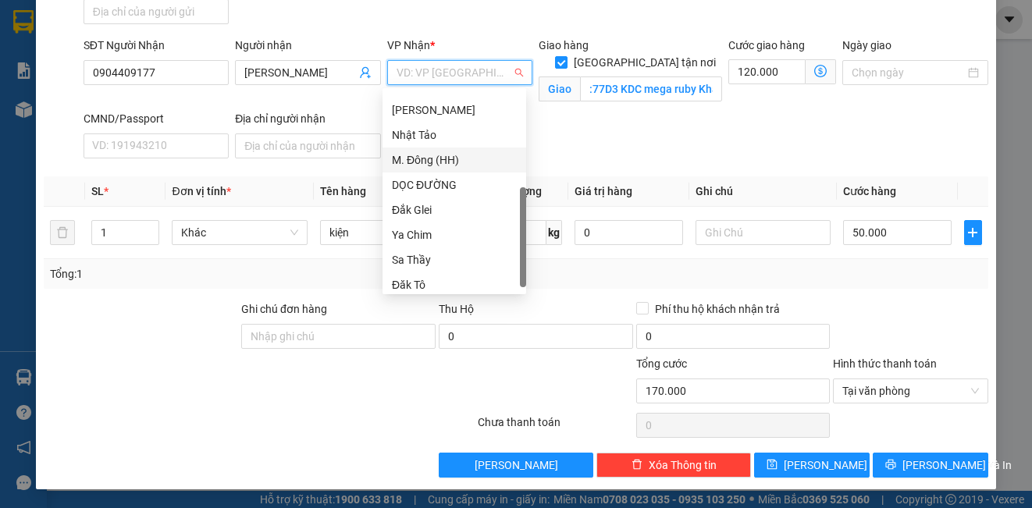
click at [448, 159] on div "M. Đông (HH)" at bounding box center [454, 159] width 125 height 17
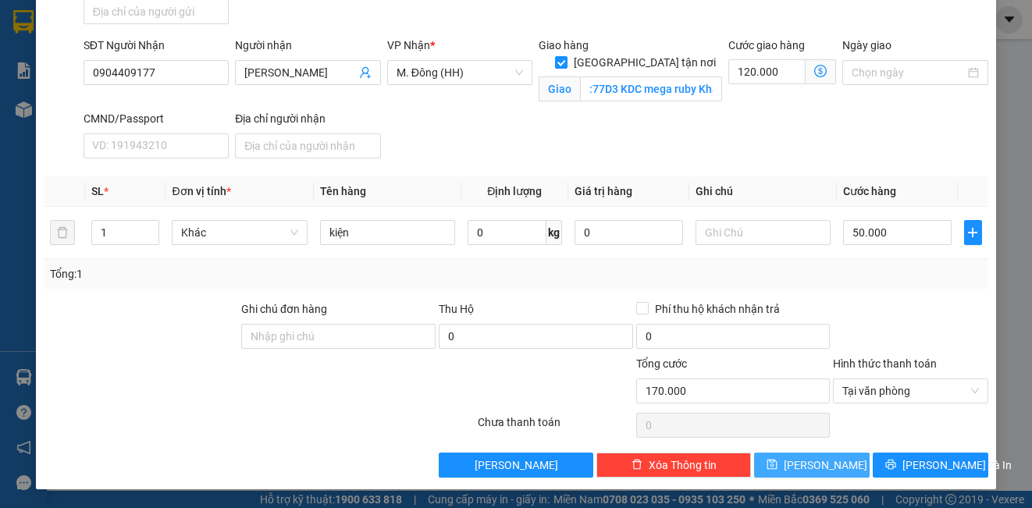
click at [827, 471] on button "[PERSON_NAME]" at bounding box center [812, 465] width 116 height 25
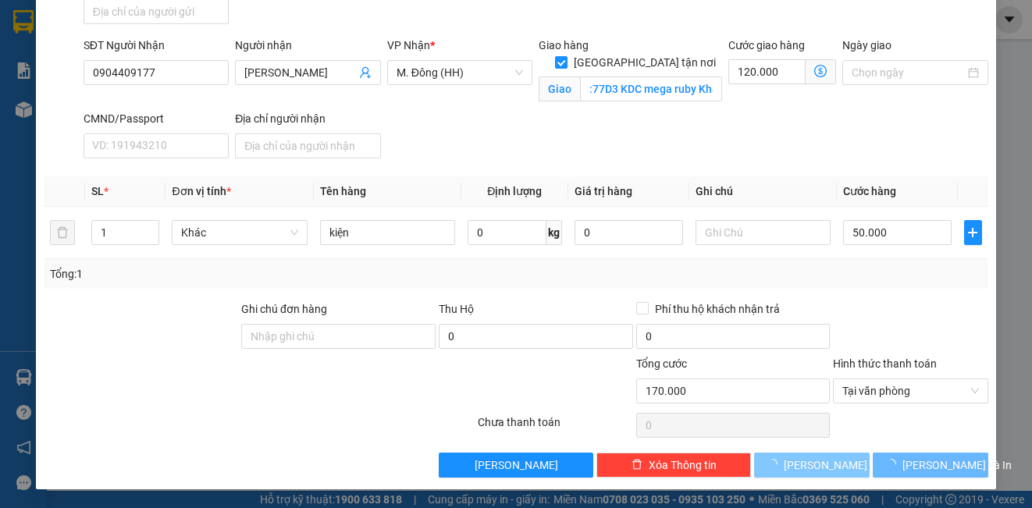
checkbox input "false"
type input "0"
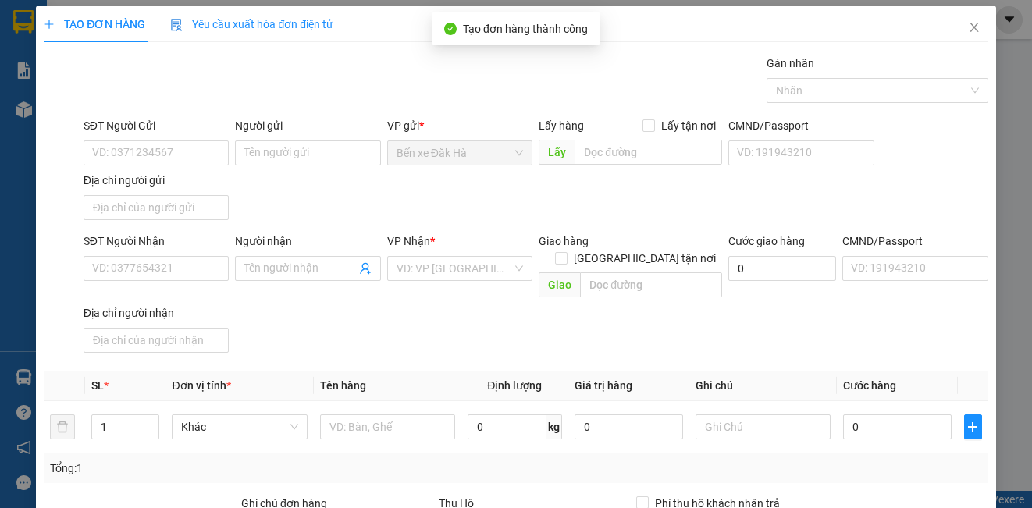
scroll to position [0, 0]
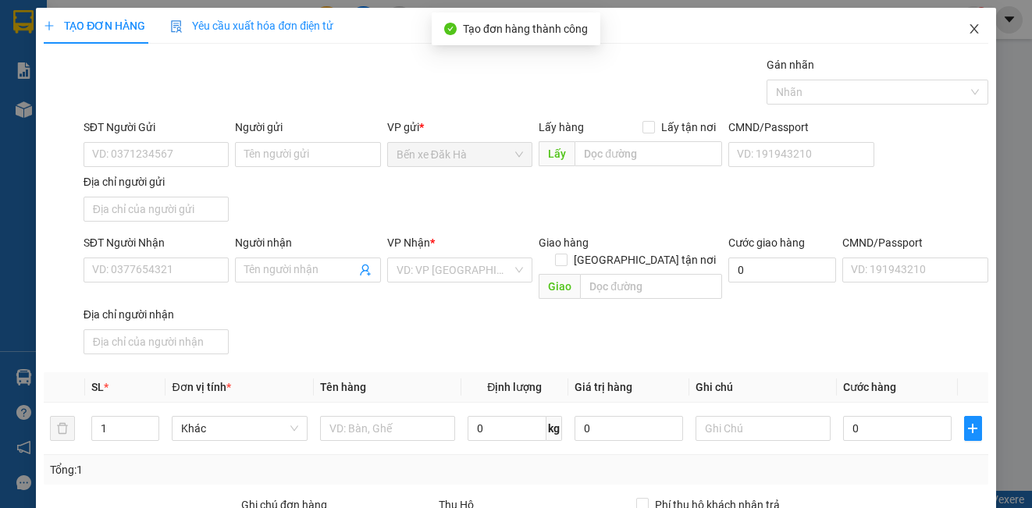
click at [968, 28] on icon "close" at bounding box center [974, 29] width 12 height 12
